Goal: Complete application form

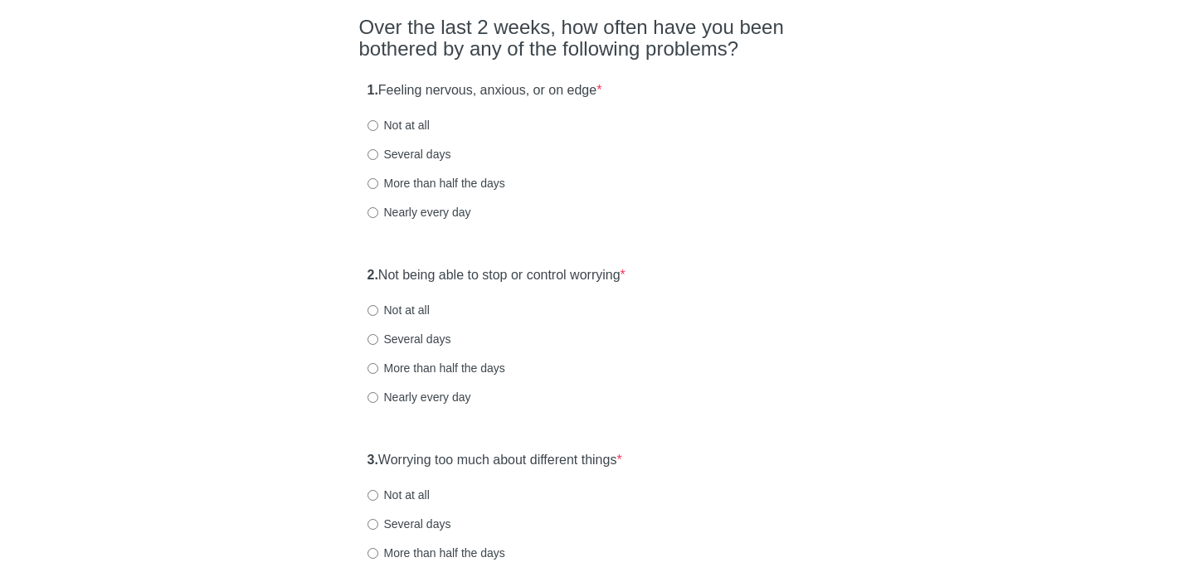
scroll to position [139, 0]
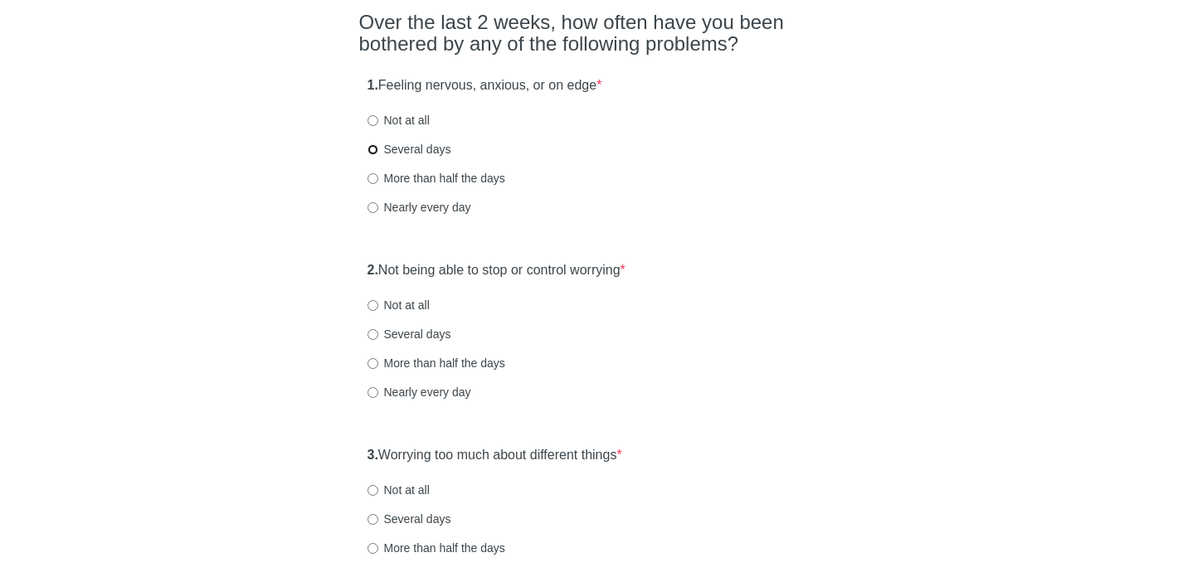
click at [372, 149] on input "Several days" at bounding box center [372, 149] width 11 height 11
radio input "true"
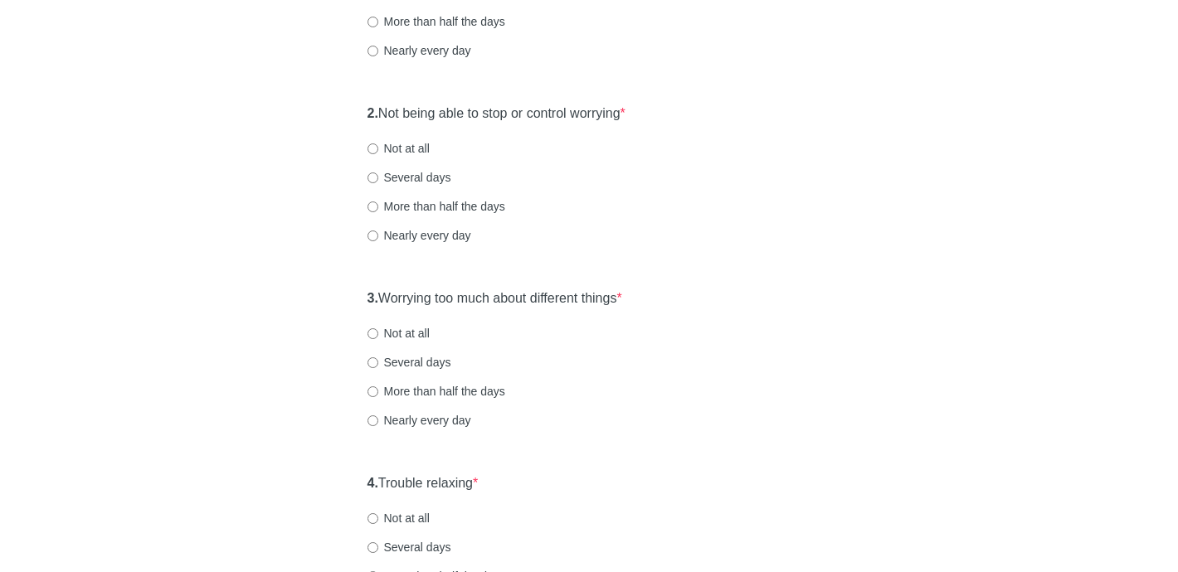
scroll to position [299, 0]
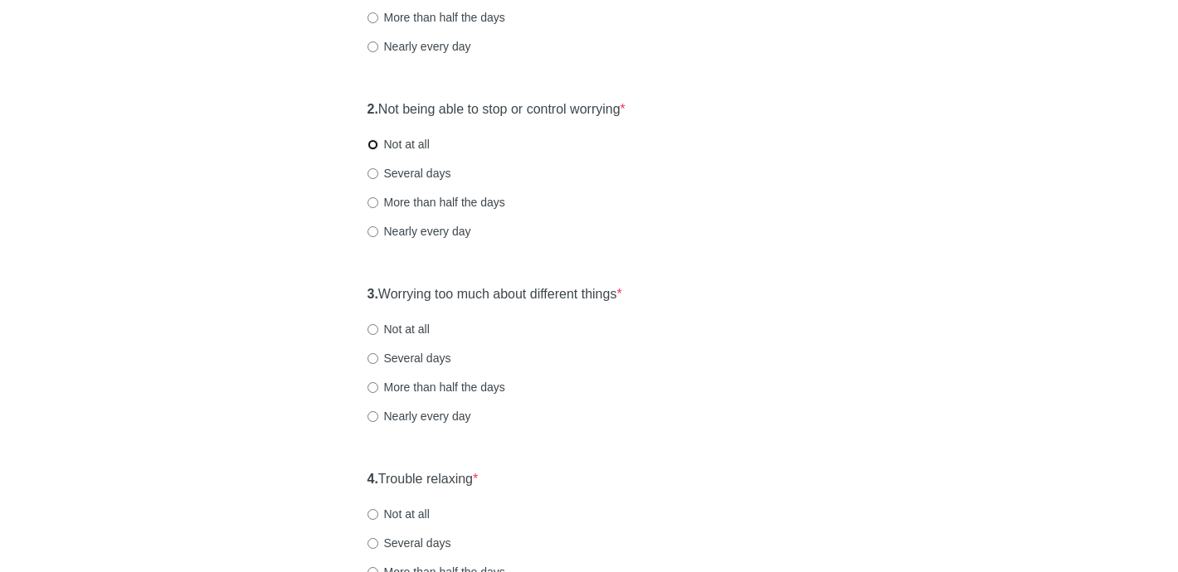
click at [372, 147] on input "Not at all" at bounding box center [372, 144] width 11 height 11
radio input "true"
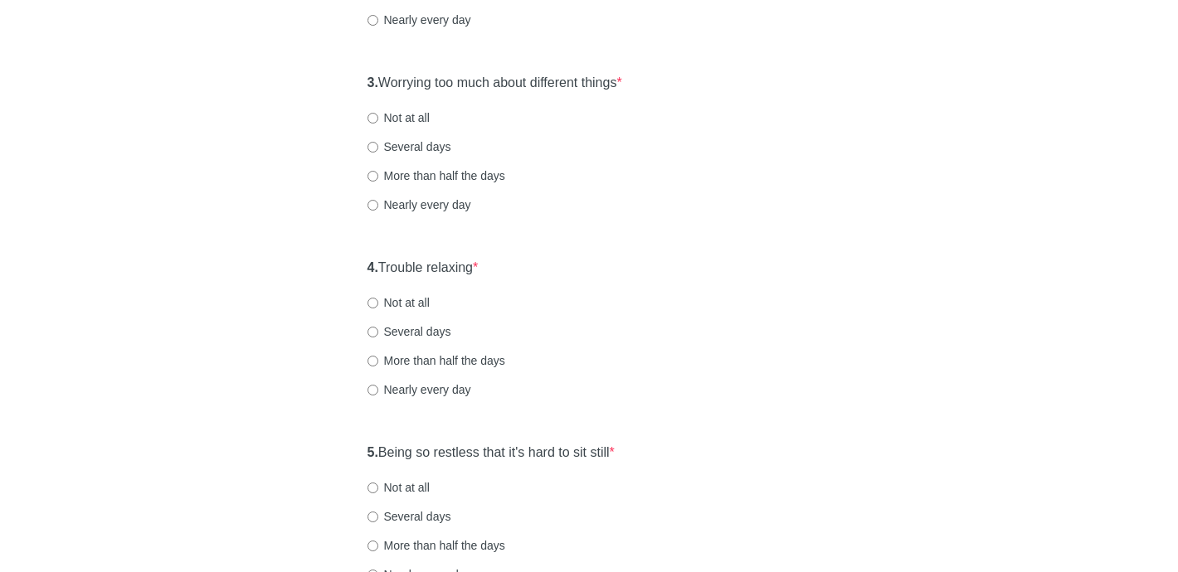
scroll to position [528, 0]
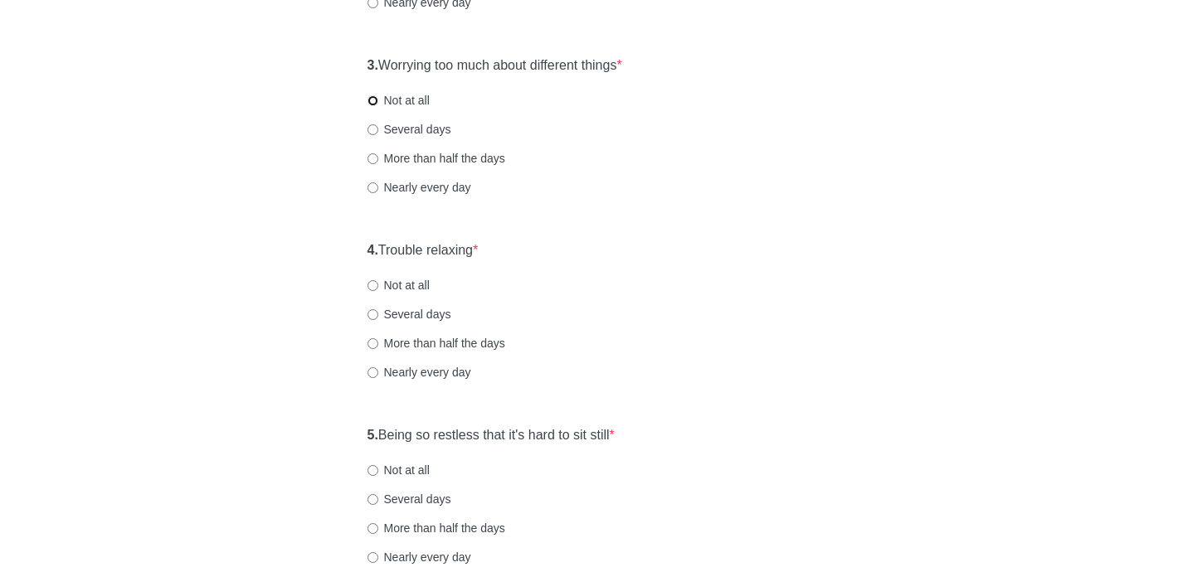
click at [372, 99] on input "Not at all" at bounding box center [372, 100] width 11 height 11
radio input "true"
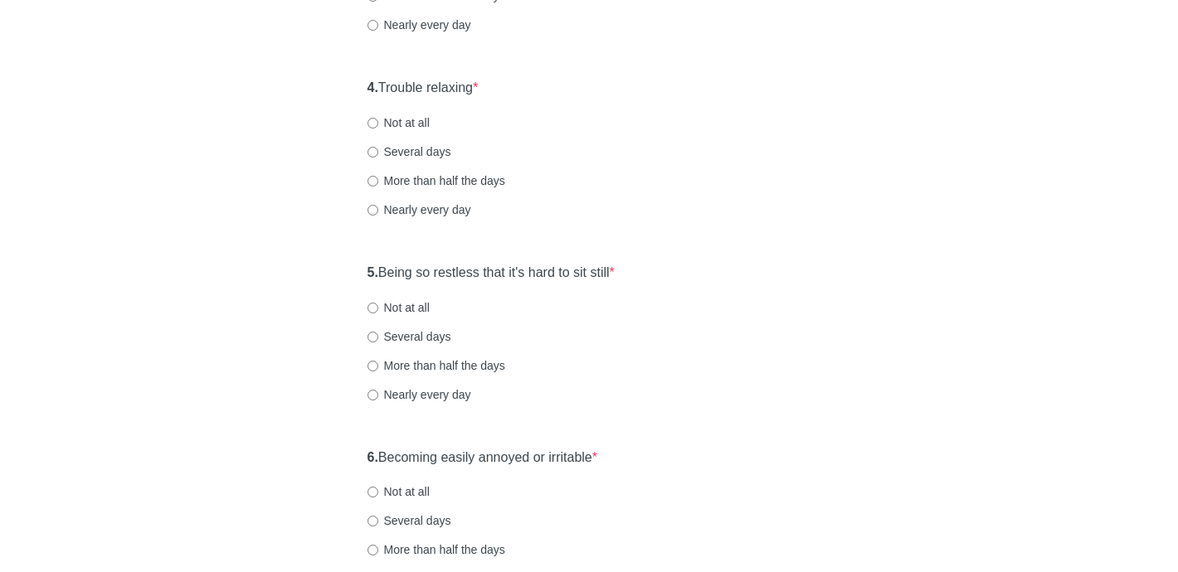
scroll to position [700, 0]
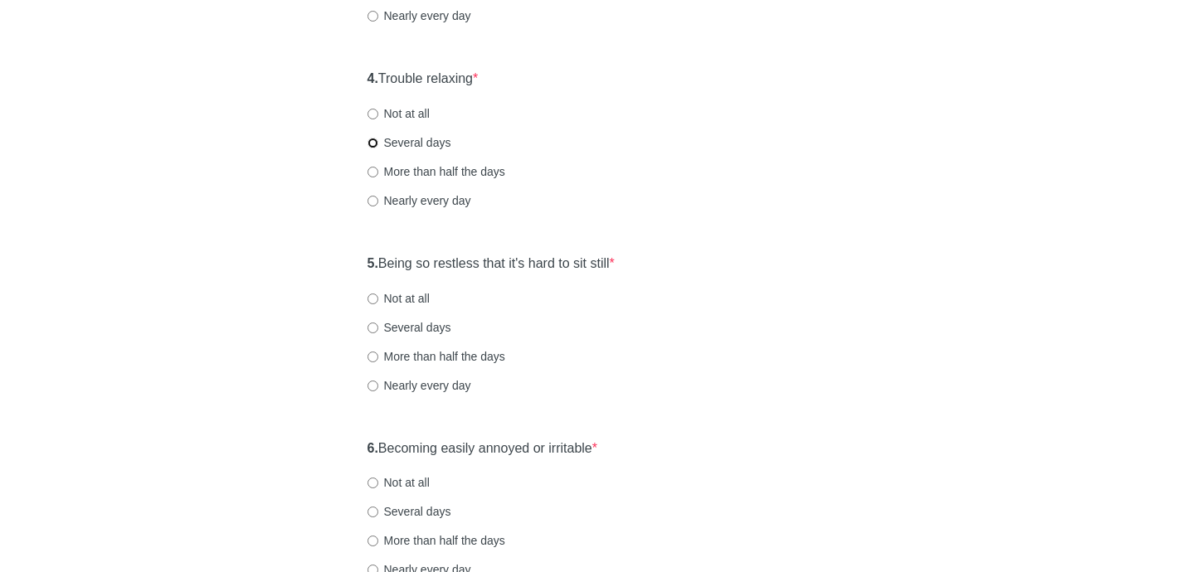
click at [373, 148] on input "Several days" at bounding box center [372, 143] width 11 height 11
radio input "true"
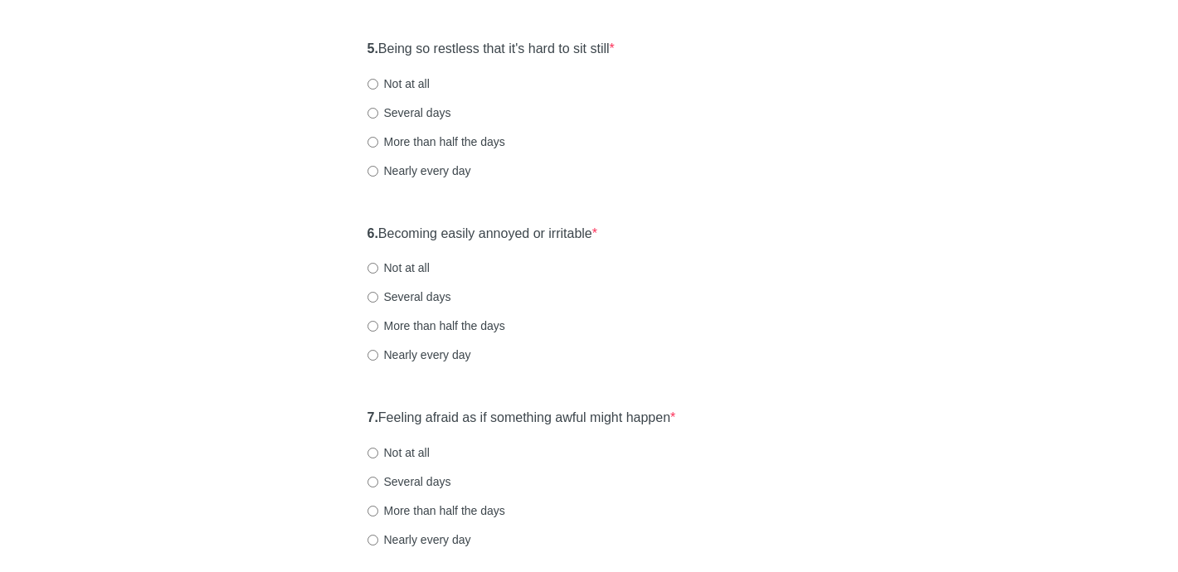
scroll to position [916, 0]
click at [371, 85] on input "Not at all" at bounding box center [372, 83] width 11 height 11
radio input "true"
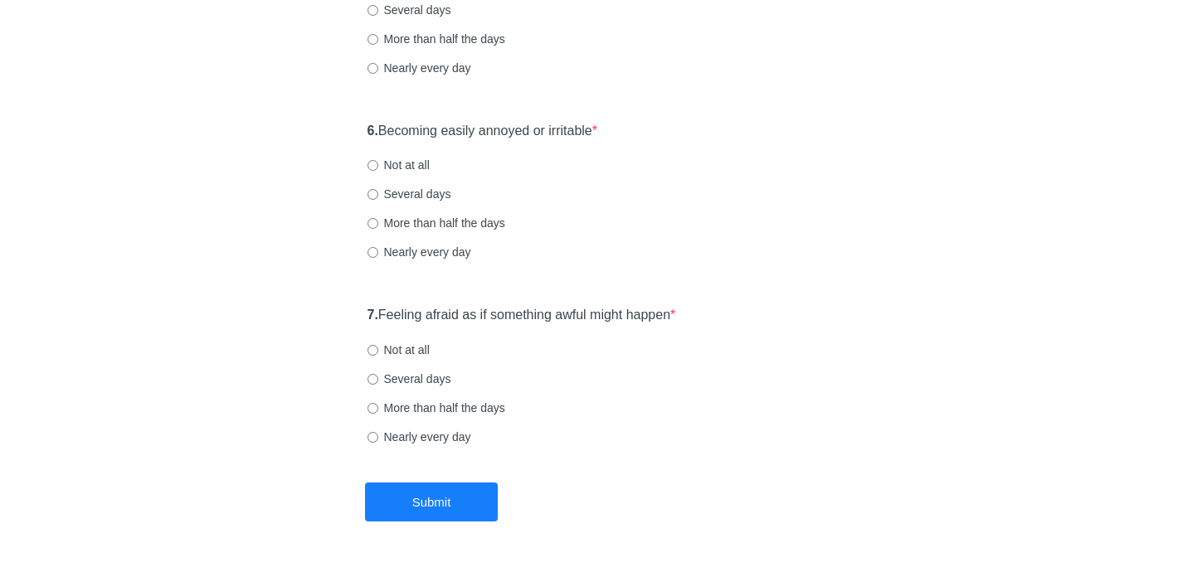
scroll to position [1067, 0]
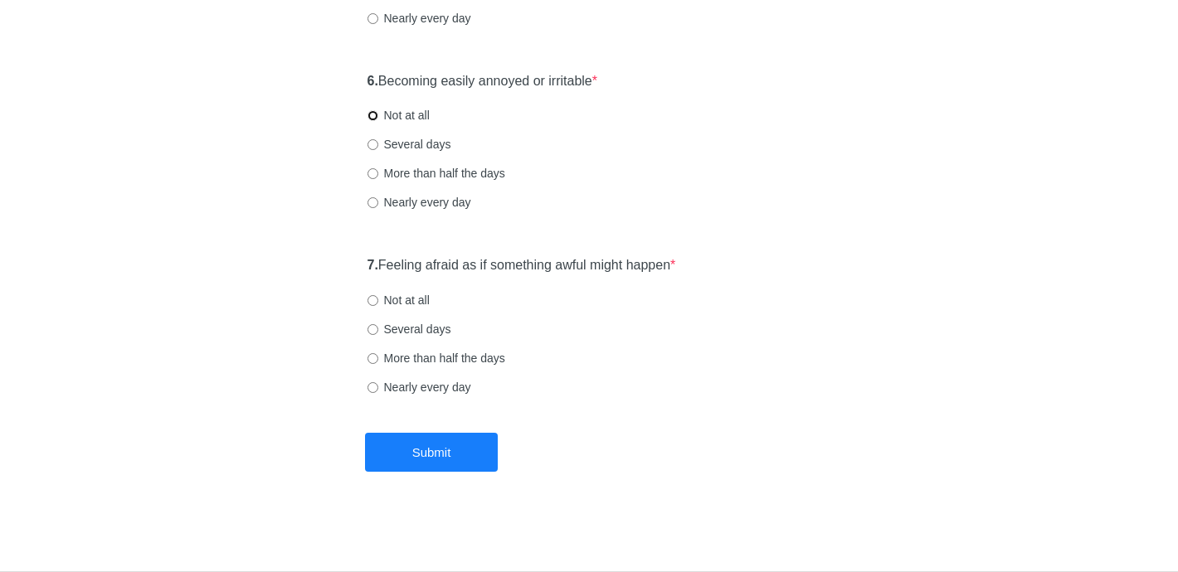
click at [371, 118] on input "Not at all" at bounding box center [372, 115] width 11 height 11
radio input "true"
click at [372, 299] on input "Not at all" at bounding box center [372, 300] width 11 height 11
radio input "true"
click at [469, 464] on button "Submit" at bounding box center [431, 452] width 133 height 39
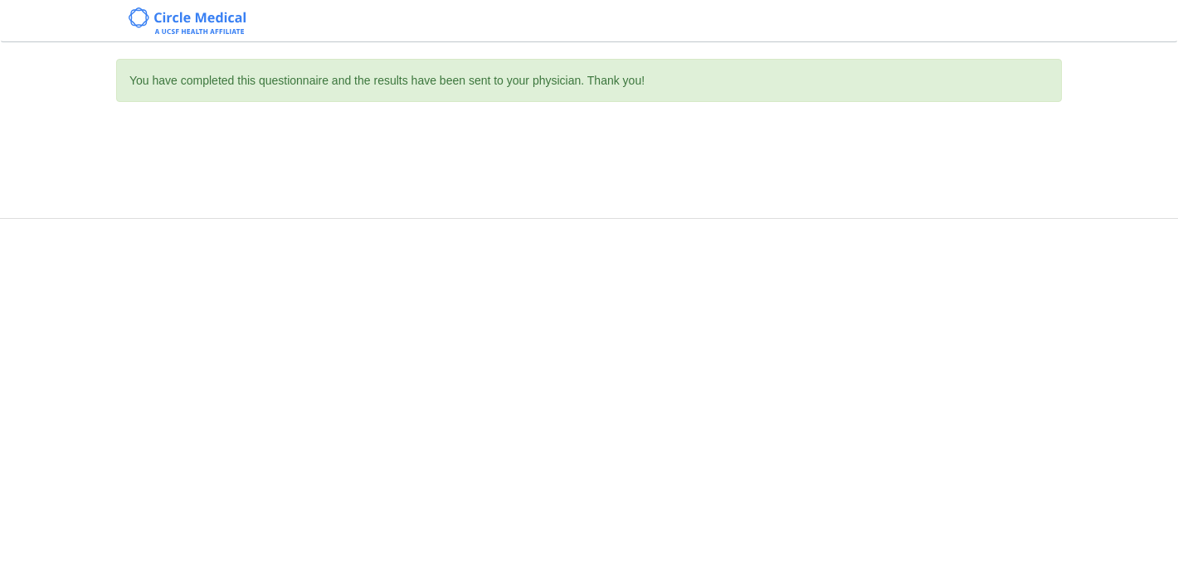
scroll to position [0, 0]
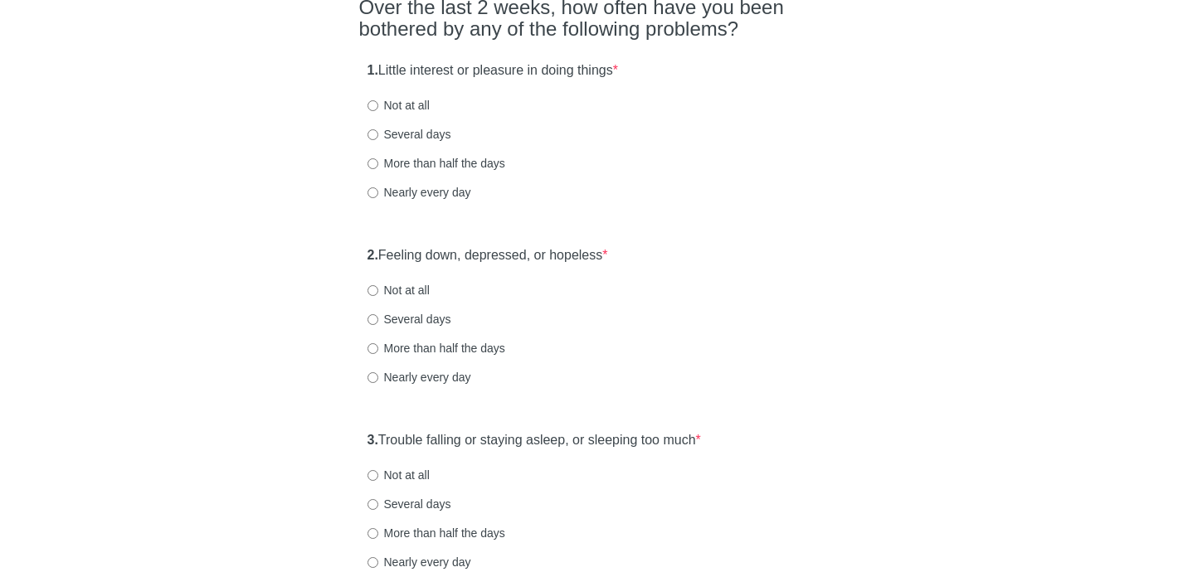
scroll to position [155, 0]
click at [372, 105] on input "Not at all" at bounding box center [372, 104] width 11 height 11
radio input "true"
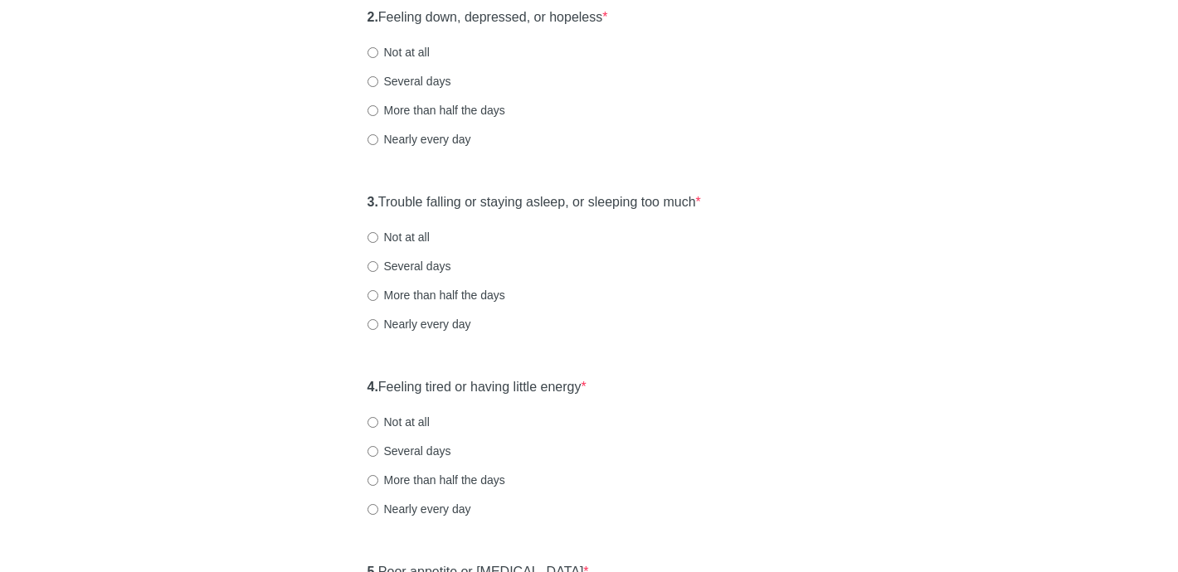
scroll to position [382, 0]
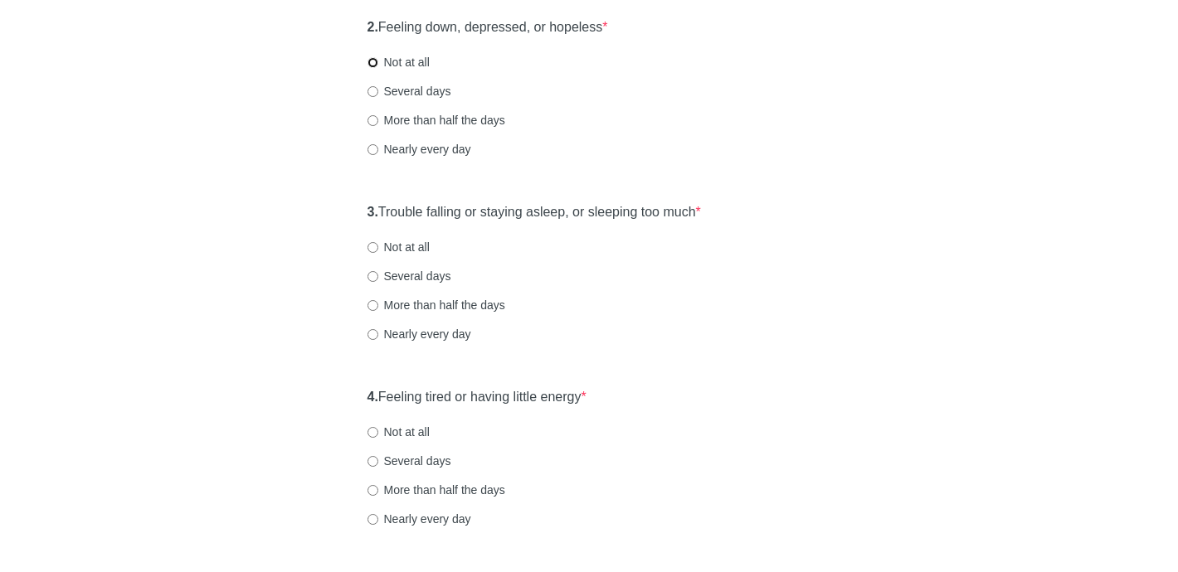
click at [371, 65] on input "Not at all" at bounding box center [372, 62] width 11 height 11
radio input "true"
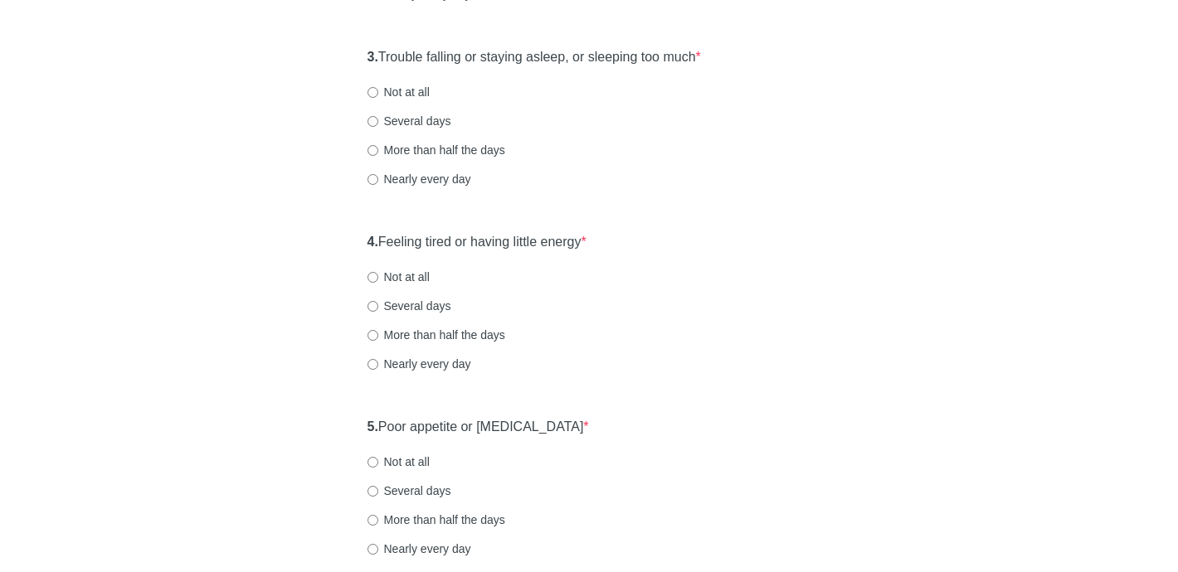
scroll to position [539, 0]
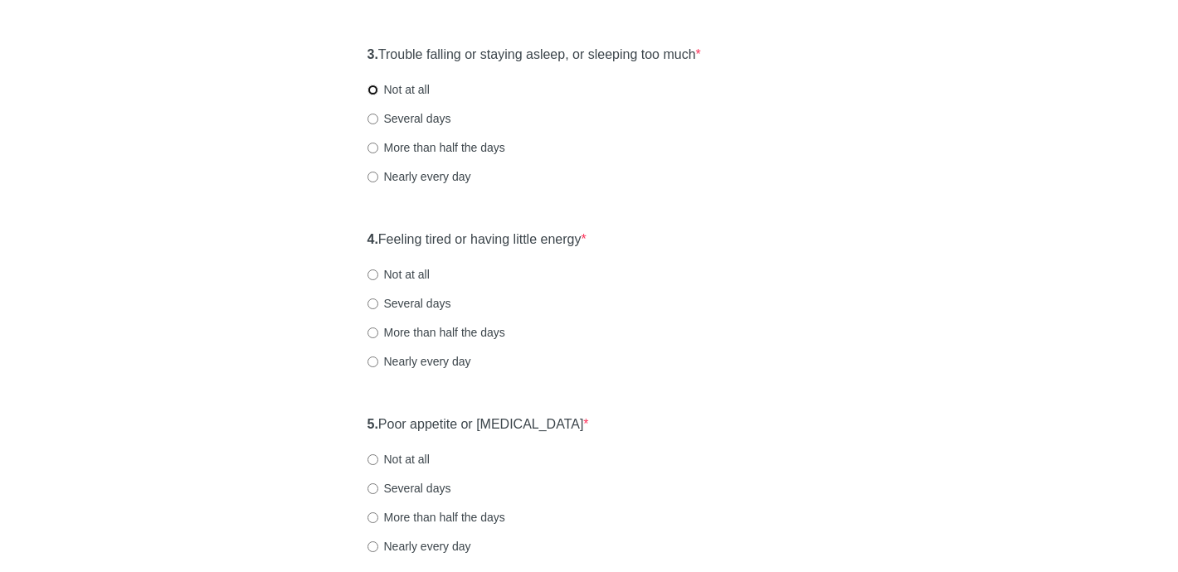
click at [372, 89] on input "Not at all" at bounding box center [372, 90] width 11 height 11
radio input "true"
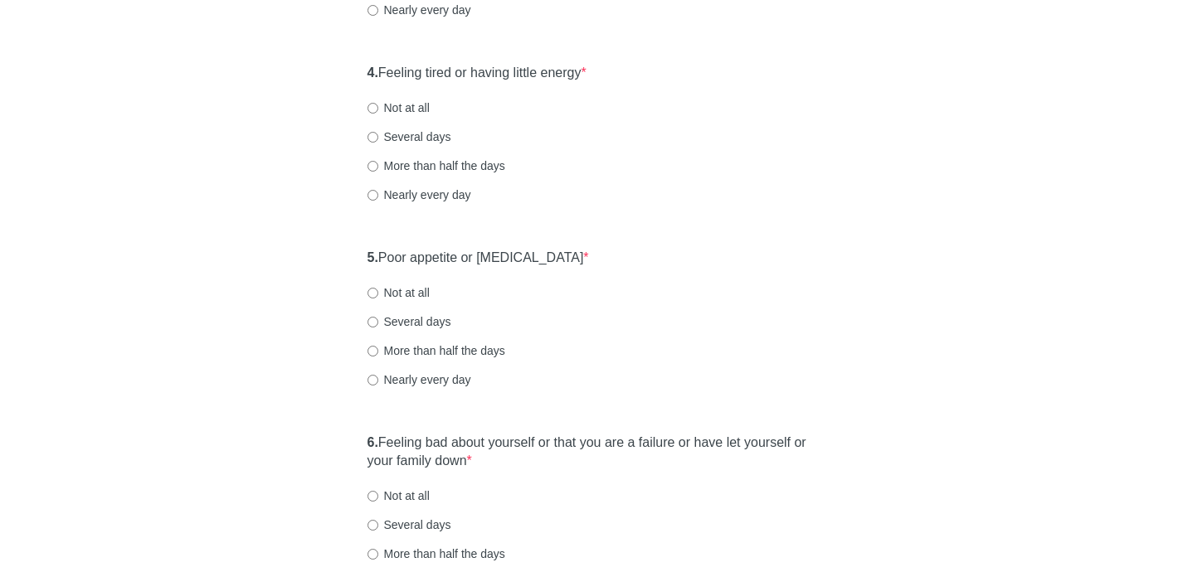
scroll to position [711, 0]
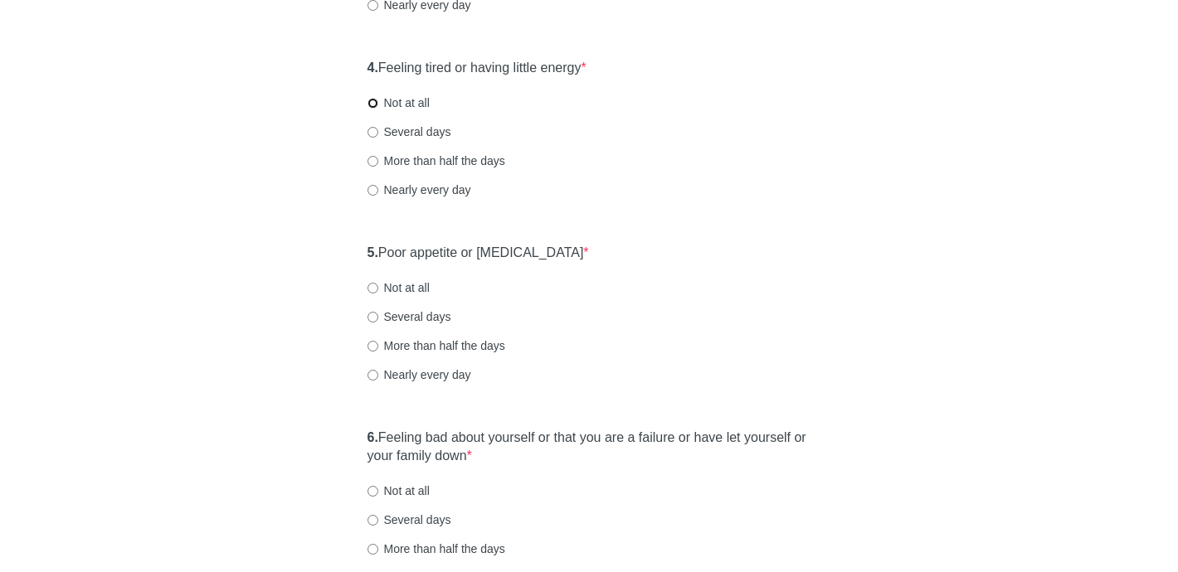
click at [371, 103] on input "Not at all" at bounding box center [372, 103] width 11 height 11
radio input "true"
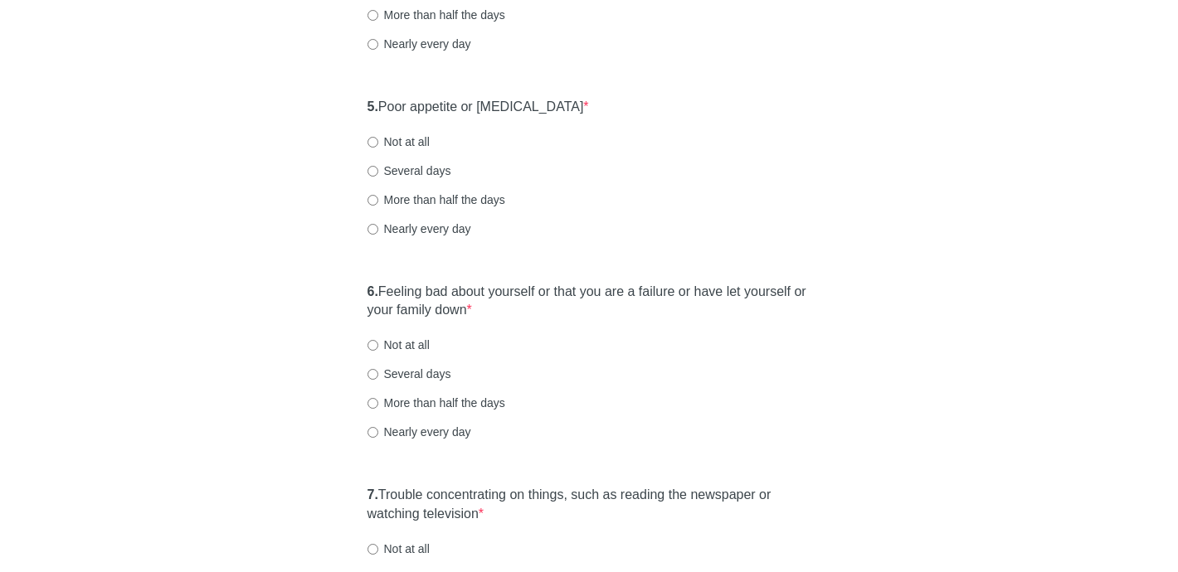
scroll to position [871, 0]
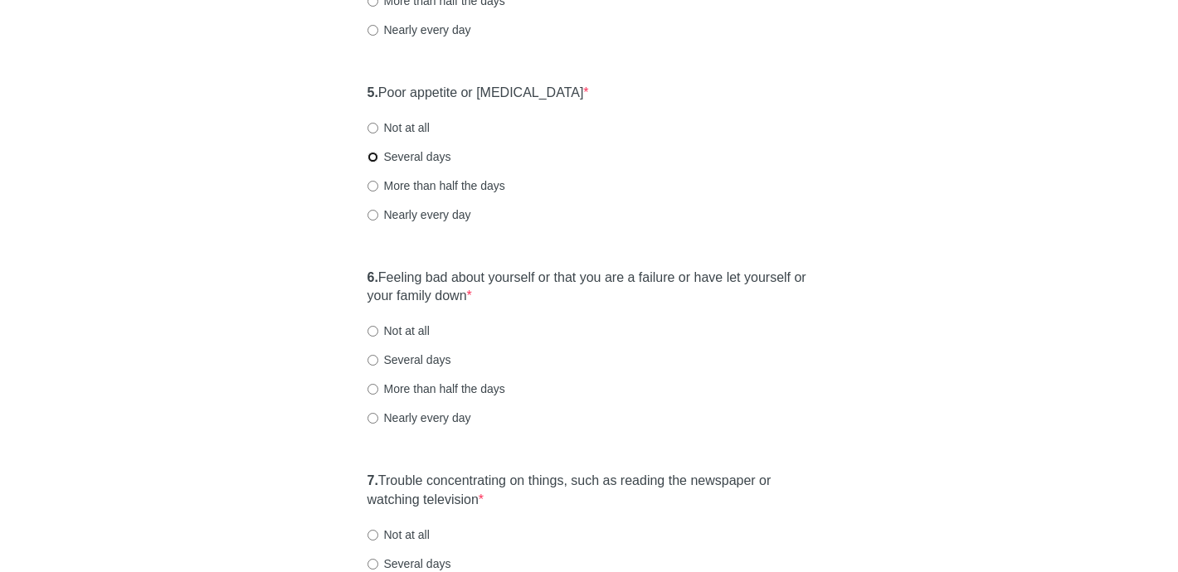
click at [374, 158] on input "Several days" at bounding box center [372, 157] width 11 height 11
radio input "true"
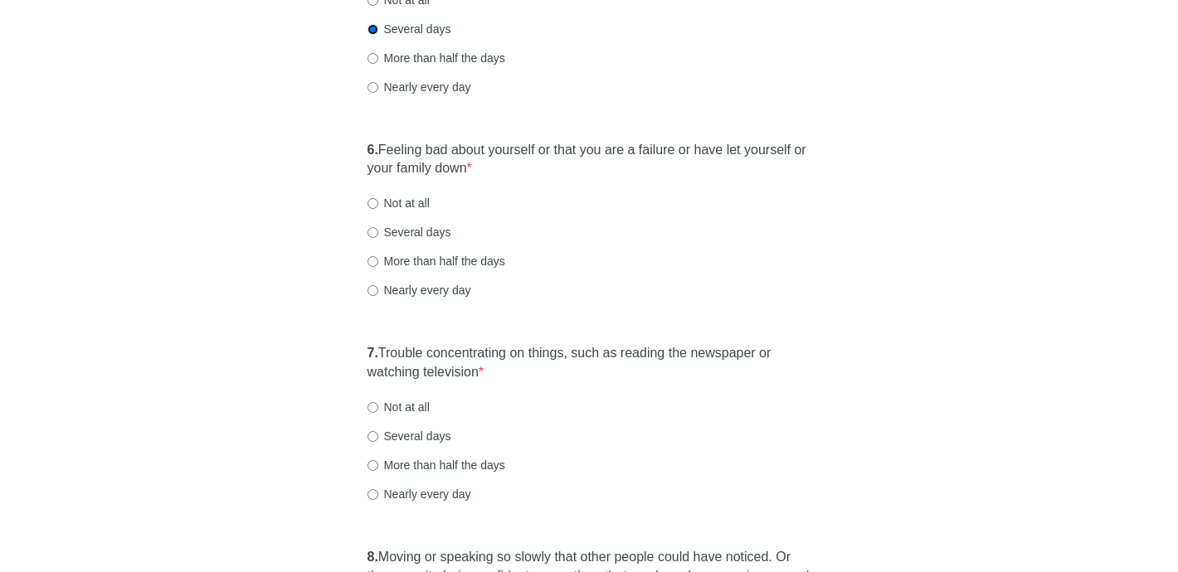
scroll to position [1051, 0]
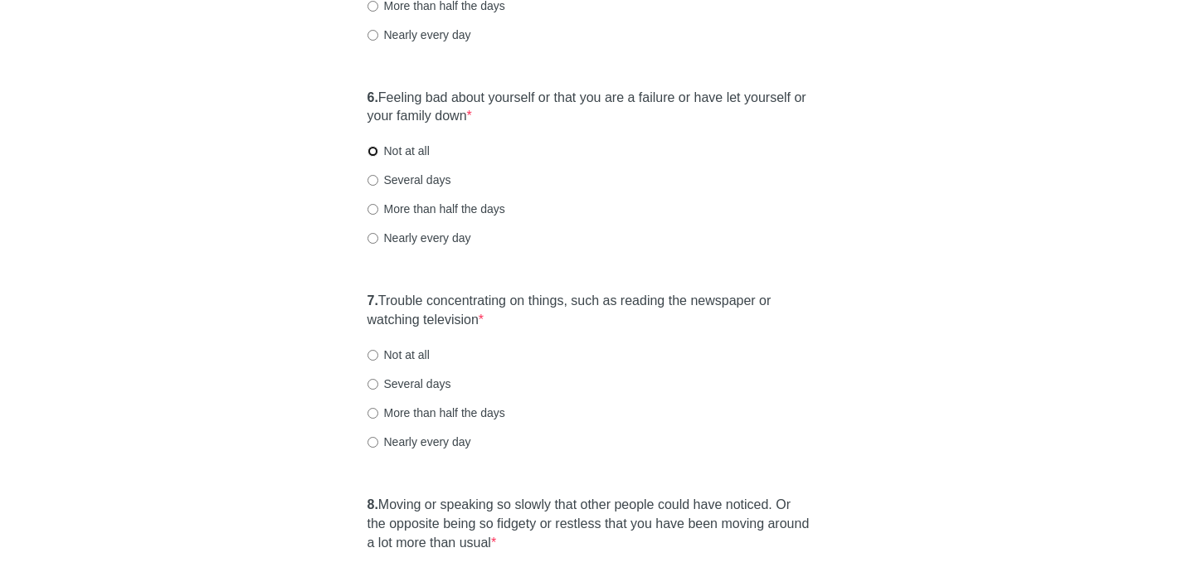
click at [375, 152] on input "Not at all" at bounding box center [372, 151] width 11 height 11
radio input "true"
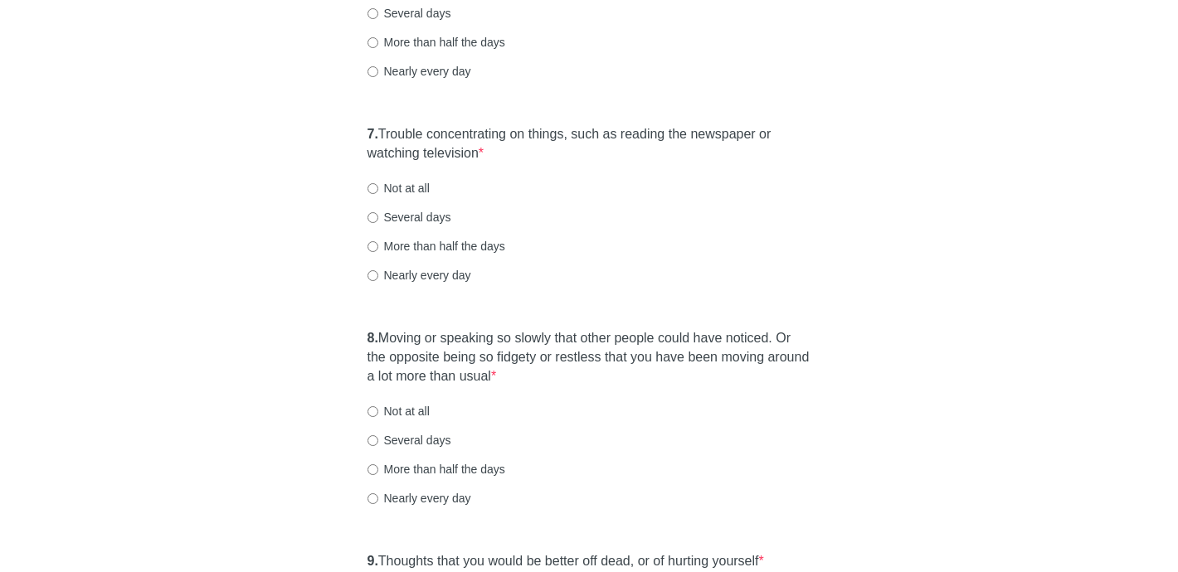
scroll to position [1238, 0]
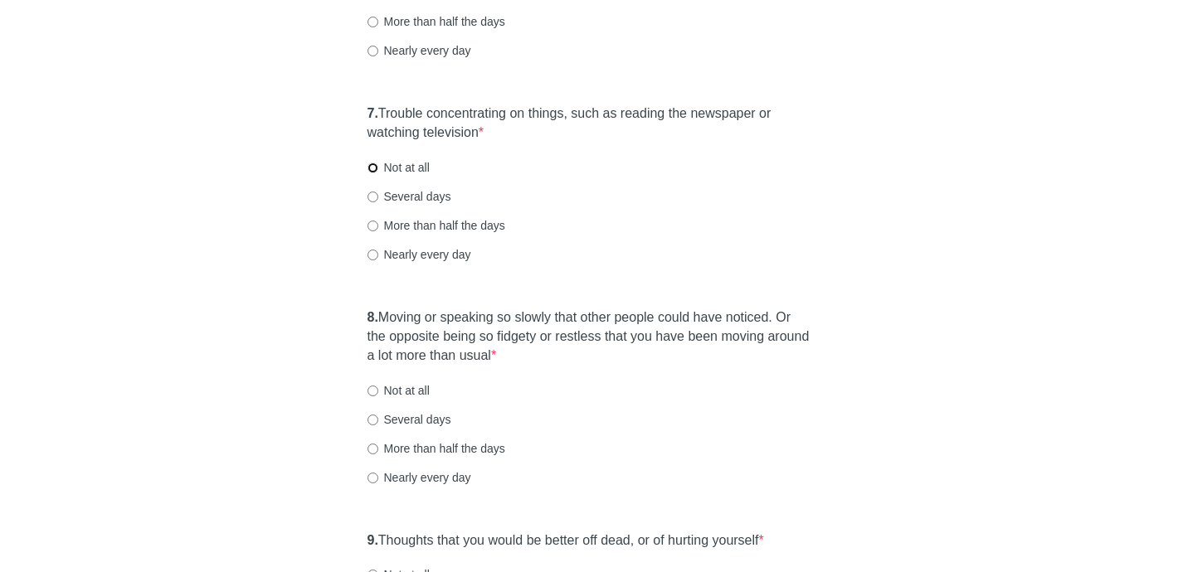
click at [374, 168] on input "Not at all" at bounding box center [372, 168] width 11 height 11
radio input "true"
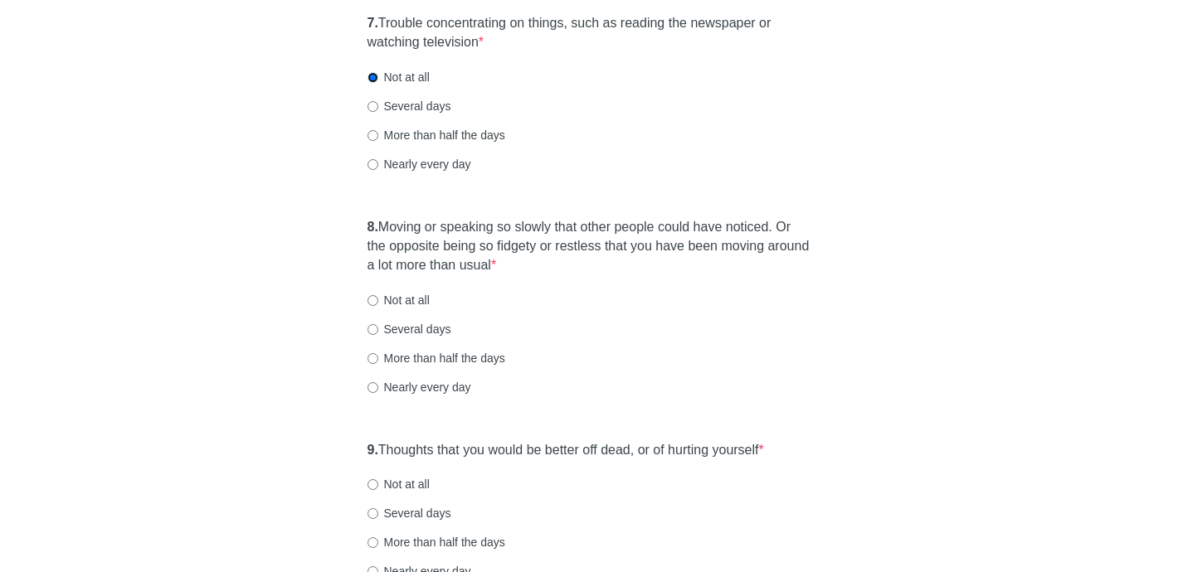
scroll to position [1474, 0]
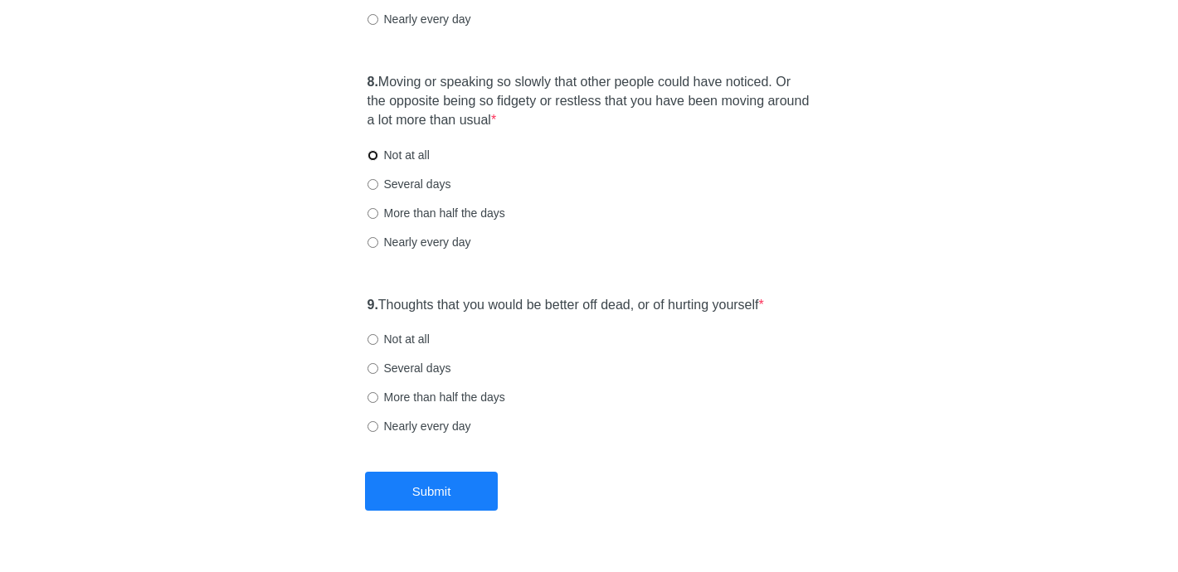
click at [372, 156] on input "Not at all" at bounding box center [372, 155] width 11 height 11
radio input "true"
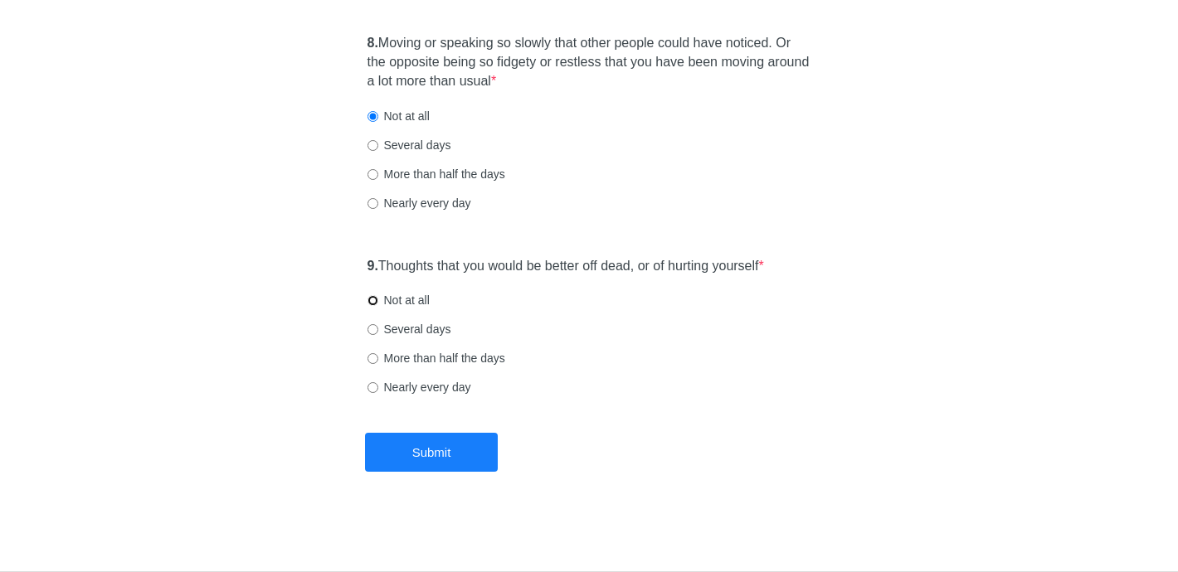
click at [373, 298] on input "Not at all" at bounding box center [372, 300] width 11 height 11
radio input "true"
click at [440, 455] on button "Submit" at bounding box center [431, 452] width 133 height 39
